Goal: Use online tool/utility

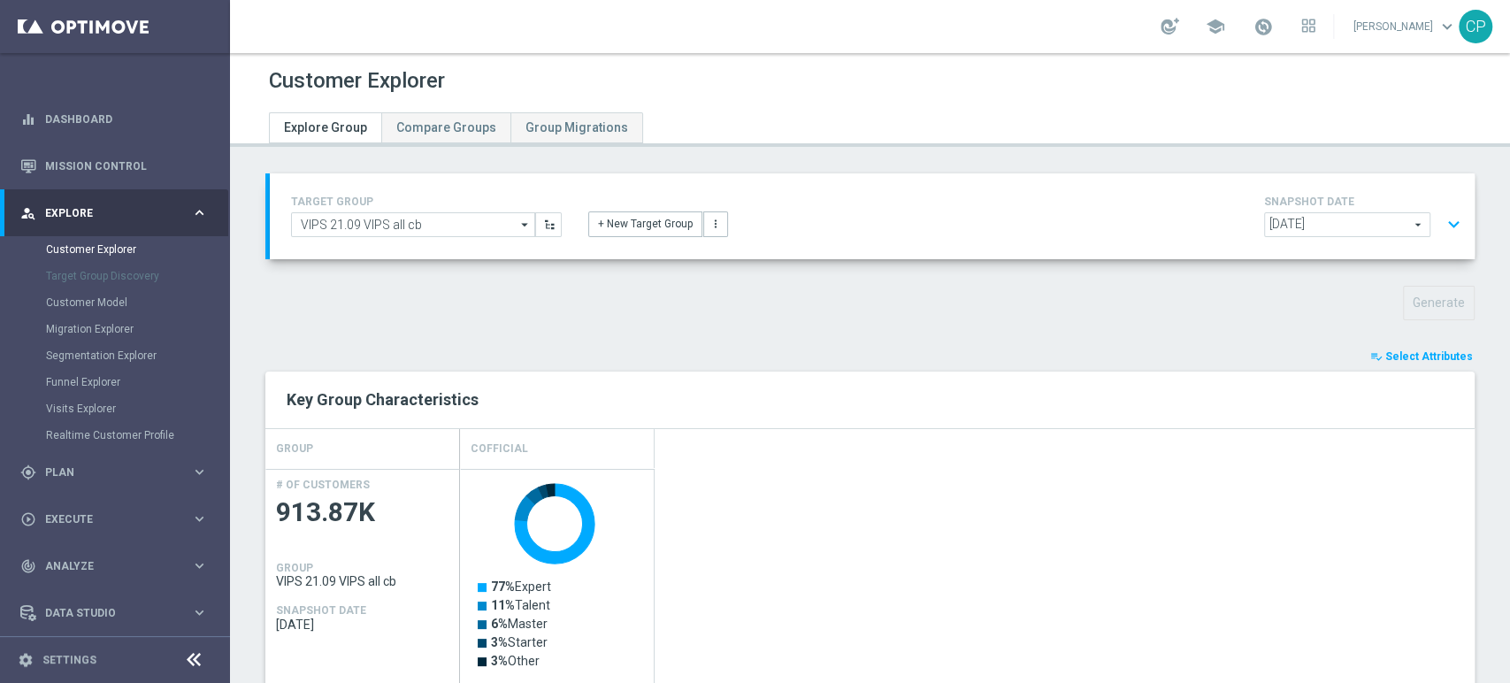
scroll to position [391, 0]
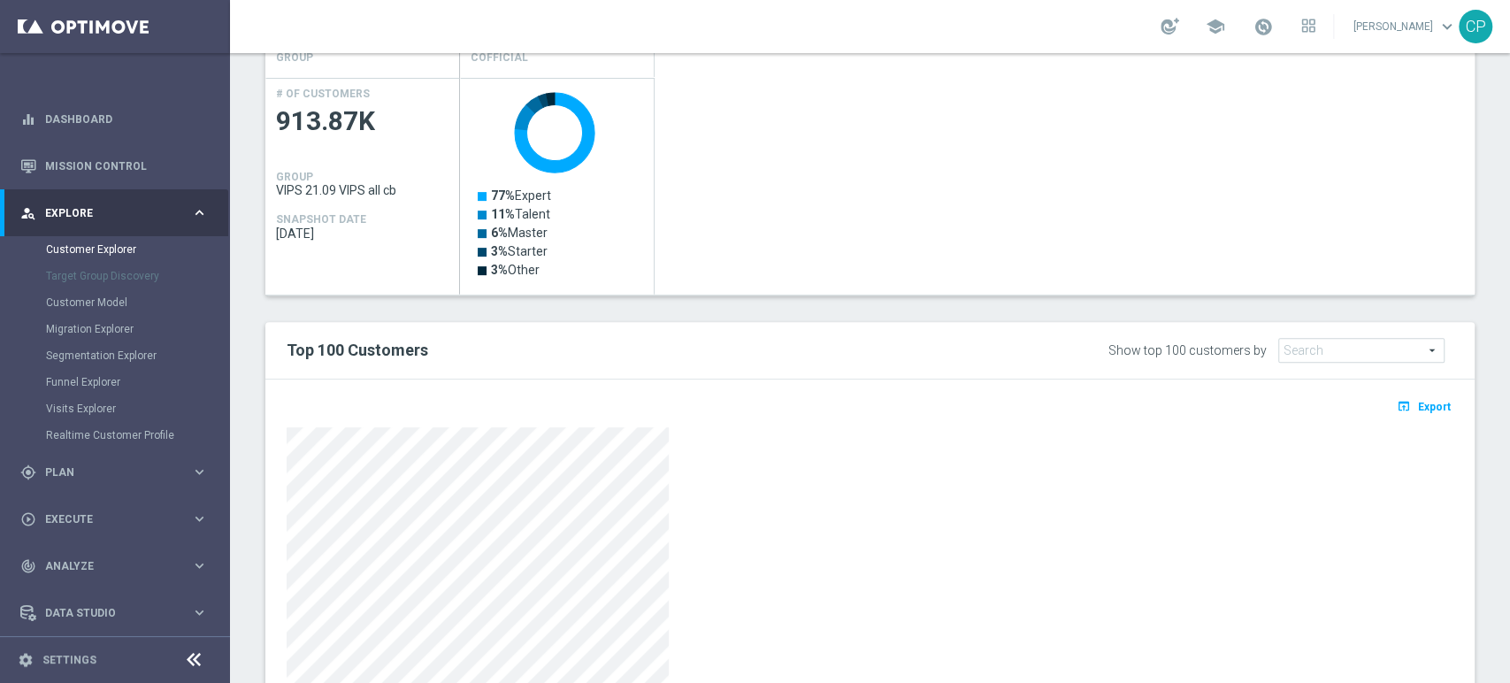
click at [1008, 116] on div "Created with Highcharts 9.3.3 77% Expert 11% Talent 6% Master 3% Starter 3% Oth…" at bounding box center [967, 186] width 1015 height 217
click at [964, 311] on div "playlist_add_check Select Attributes Key Group Characteristics Drag here to set…" at bounding box center [869, 384] width 1209 height 856
